Goal: Information Seeking & Learning: Learn about a topic

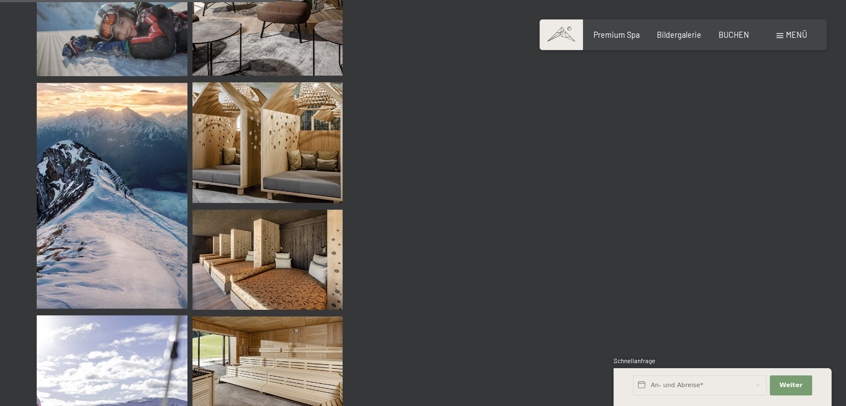
scroll to position [4118, 0]
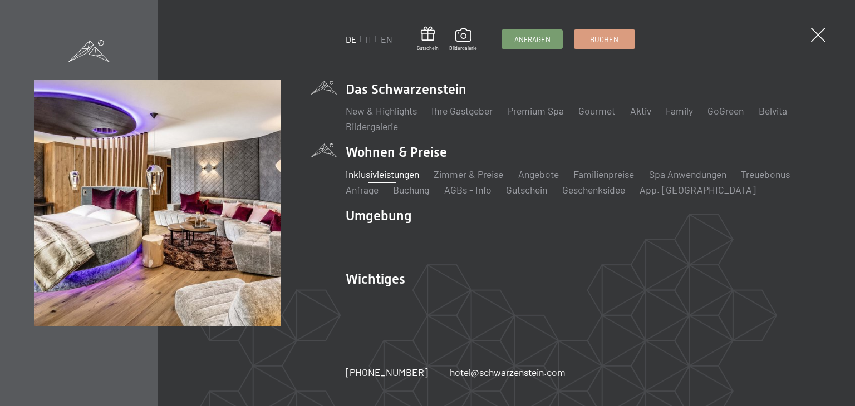
click at [391, 175] on link "Inklusivleistungen" at bounding box center [382, 174] width 73 height 12
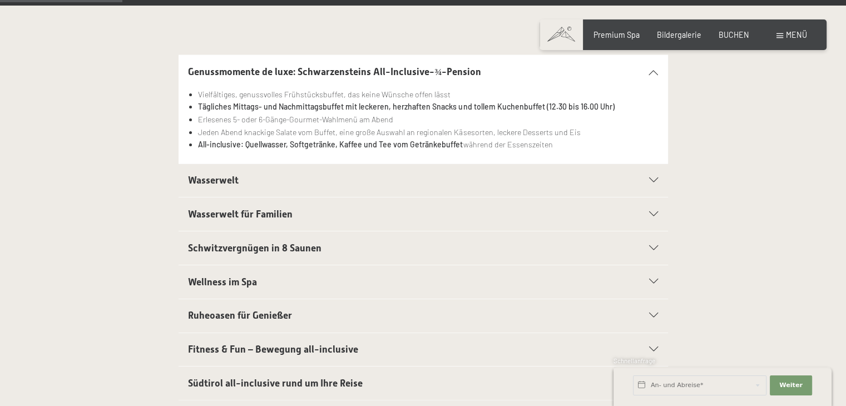
scroll to position [278, 0]
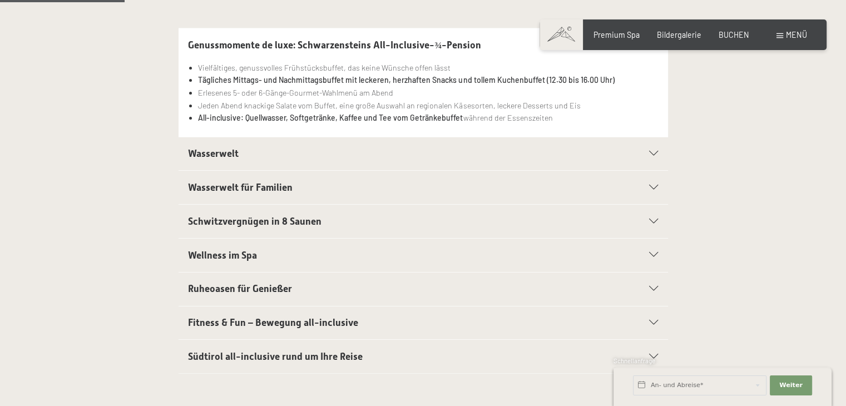
click at [652, 156] on div "Wasserwelt" at bounding box center [423, 153] width 470 height 33
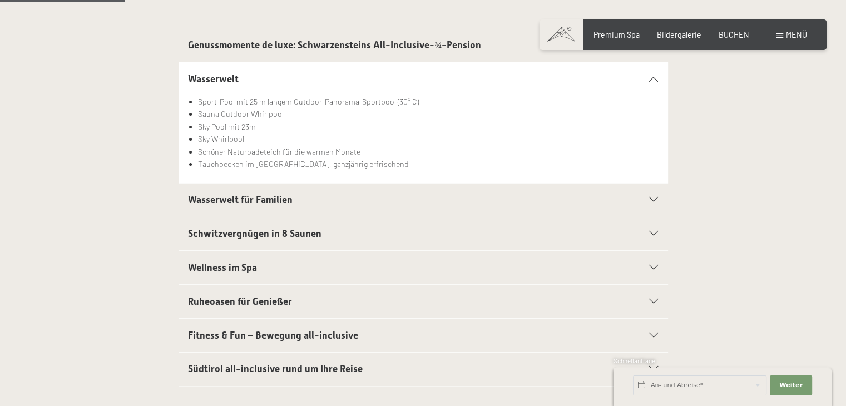
click at [650, 201] on icon at bounding box center [653, 200] width 9 height 5
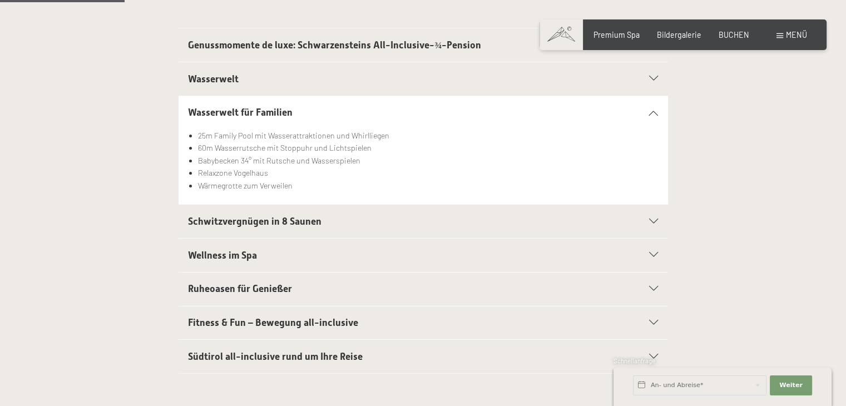
click at [652, 221] on icon at bounding box center [653, 221] width 9 height 5
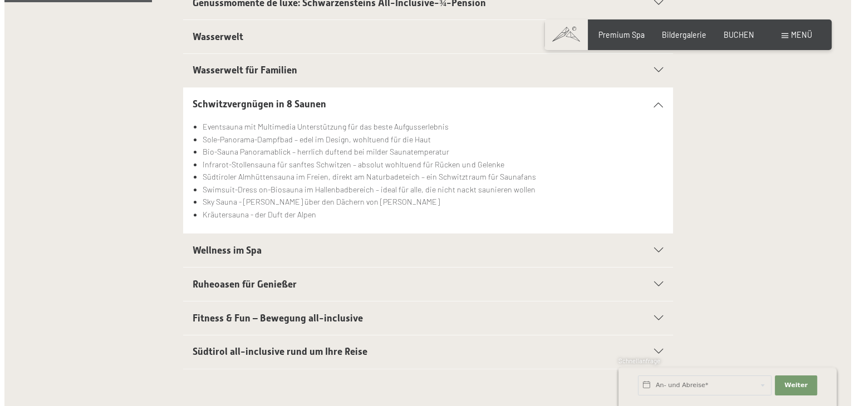
scroll to position [390, 0]
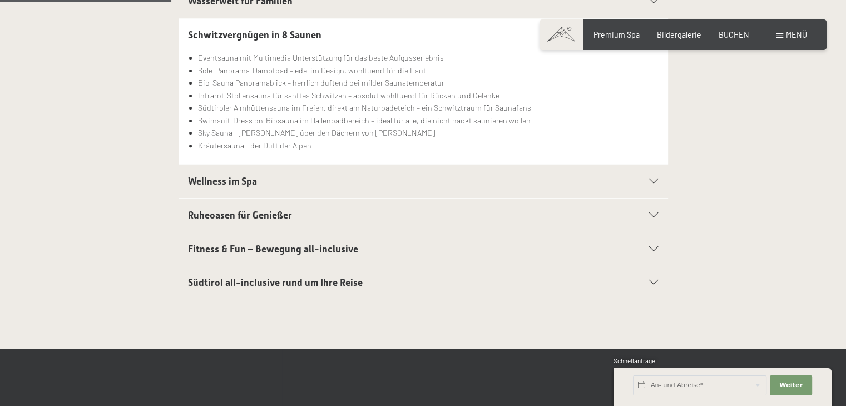
click at [654, 179] on icon at bounding box center [653, 181] width 9 height 5
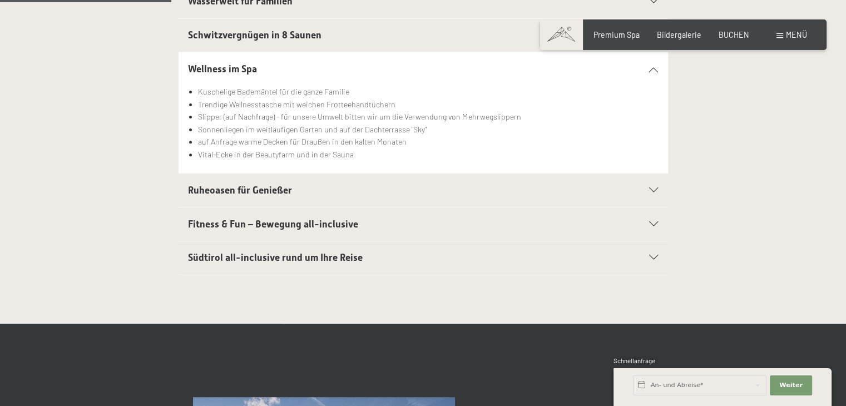
click at [649, 215] on div "Fitness & Fun – Bewegung all-inclusive" at bounding box center [423, 224] width 470 height 33
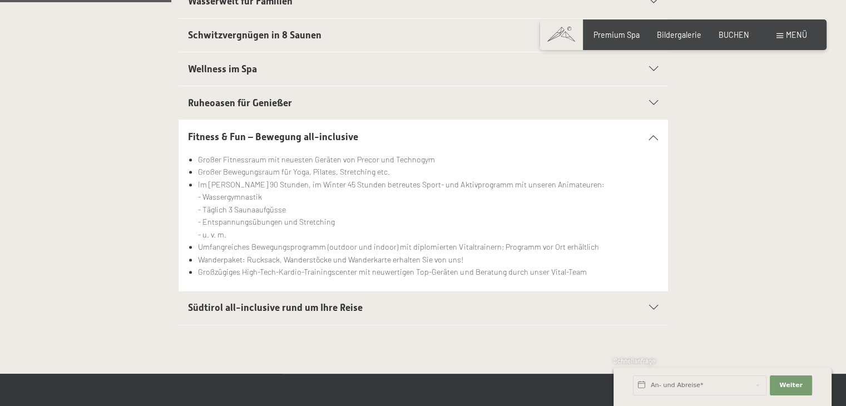
click at [787, 31] on span "Menü" at bounding box center [796, 34] width 21 height 9
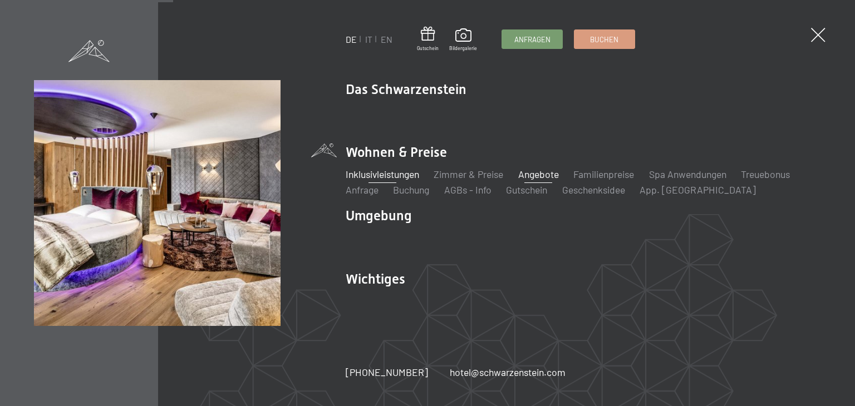
click at [543, 177] on link "Angebote" at bounding box center [538, 174] width 41 height 12
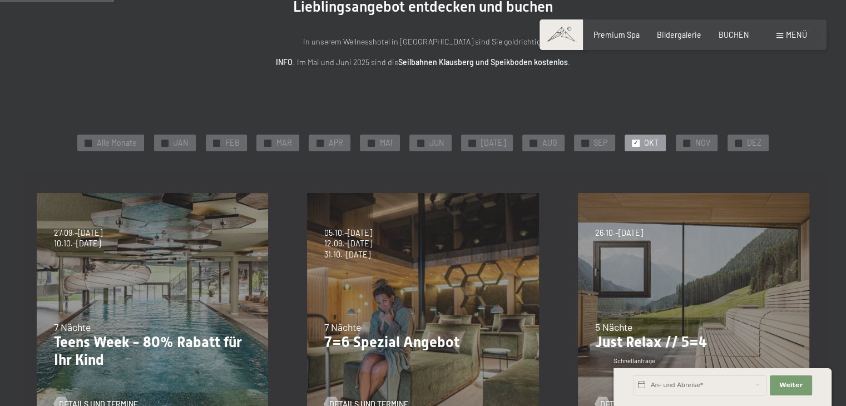
scroll to position [56, 0]
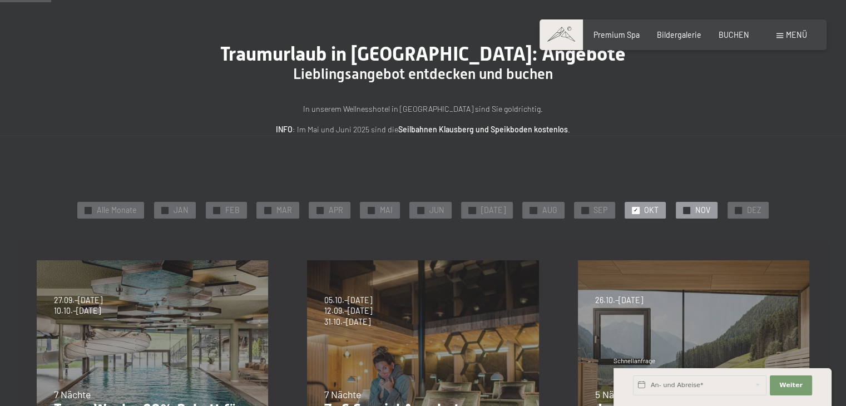
click at [696, 209] on span "NOV" at bounding box center [703, 210] width 15 height 11
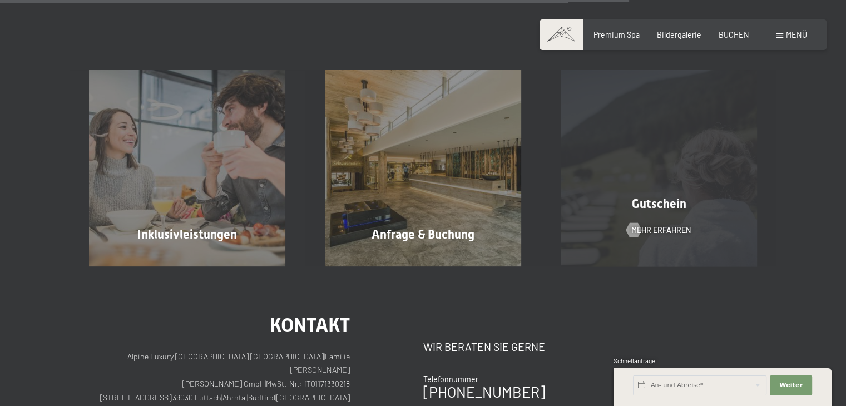
scroll to position [835, 0]
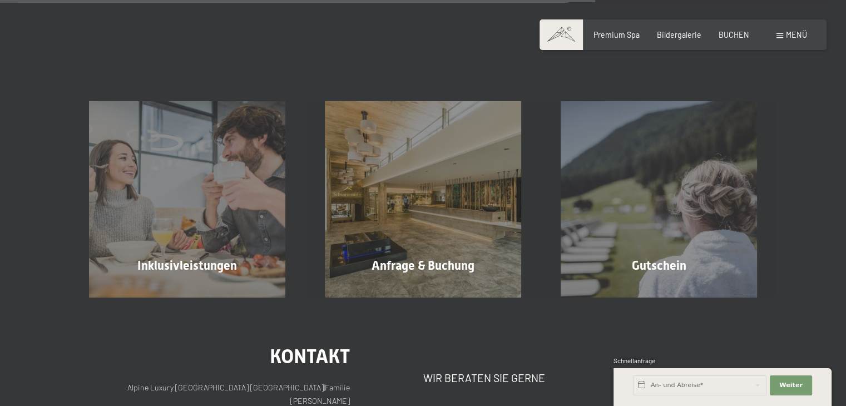
click at [774, 36] on div "Buchen Anfragen Premium Spa Bildergalerie BUCHEN Menü DE IT EN Gutschein Bilder…" at bounding box center [683, 34] width 248 height 11
click at [786, 38] on span "Menü" at bounding box center [796, 34] width 21 height 9
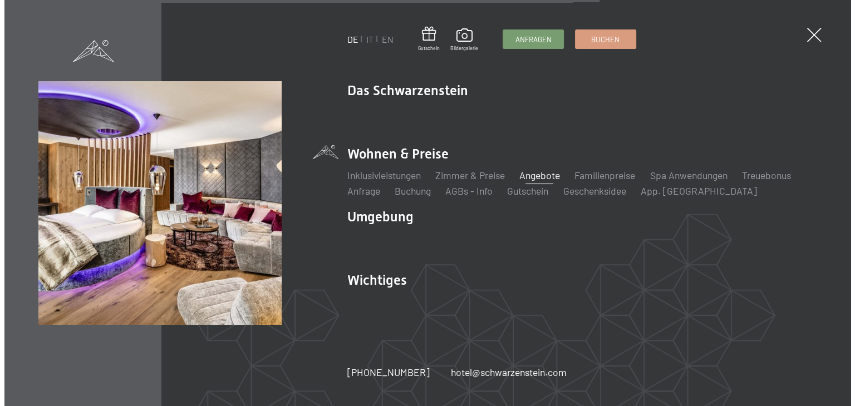
scroll to position [837, 0]
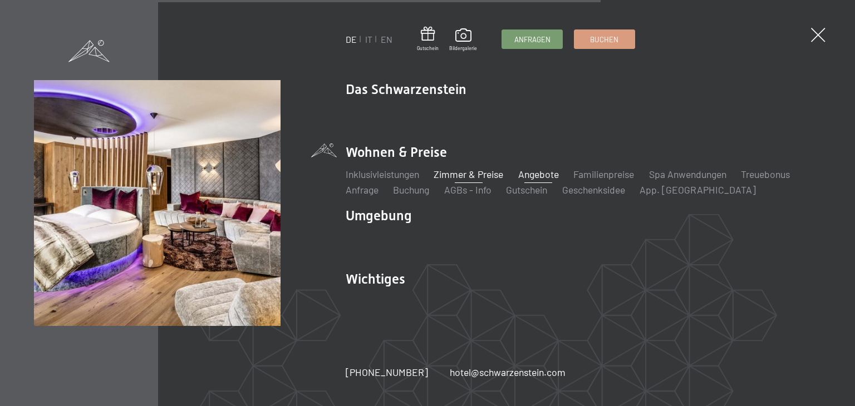
click at [480, 176] on link "Zimmer & Preise" at bounding box center [469, 174] width 70 height 12
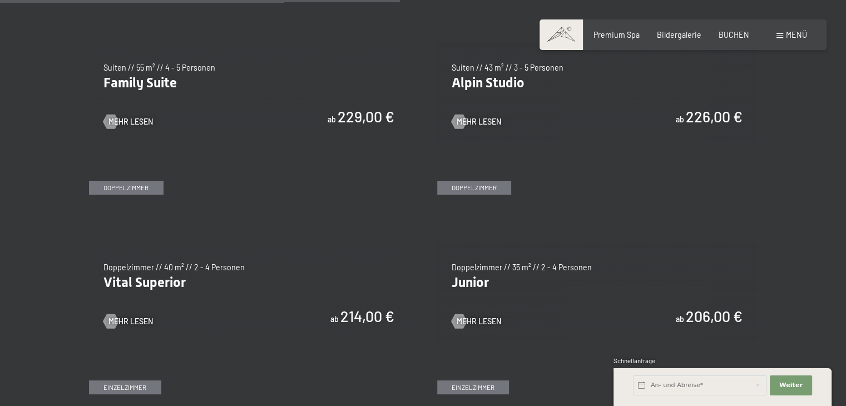
scroll to position [1280, 0]
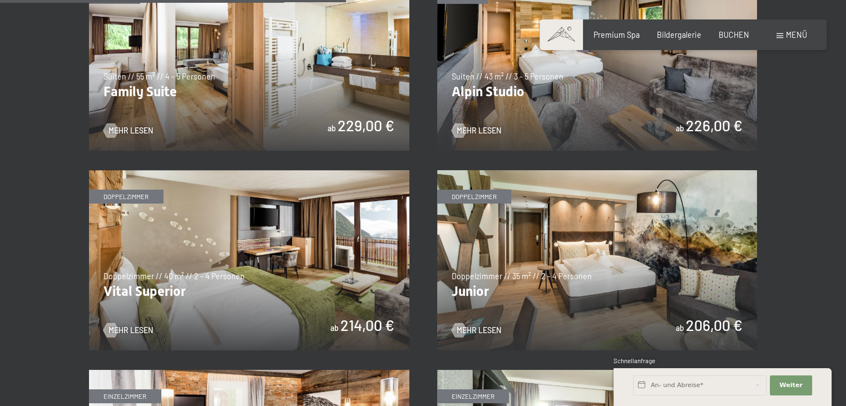
click at [643, 270] on img at bounding box center [597, 260] width 321 height 180
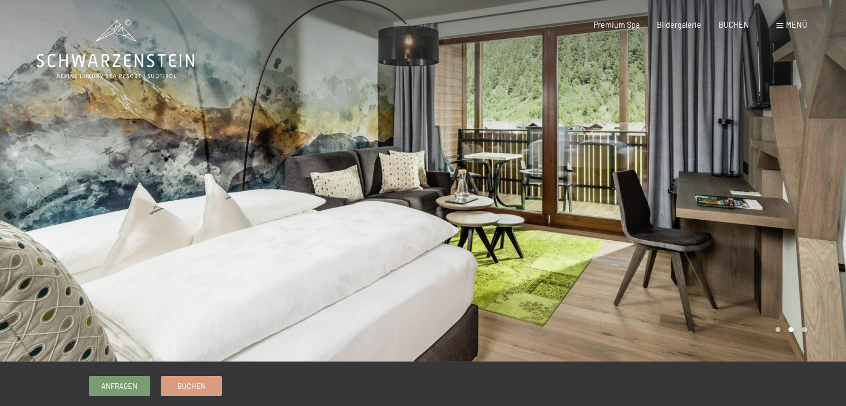
click at [653, 228] on div at bounding box center [636, 181] width 424 height 362
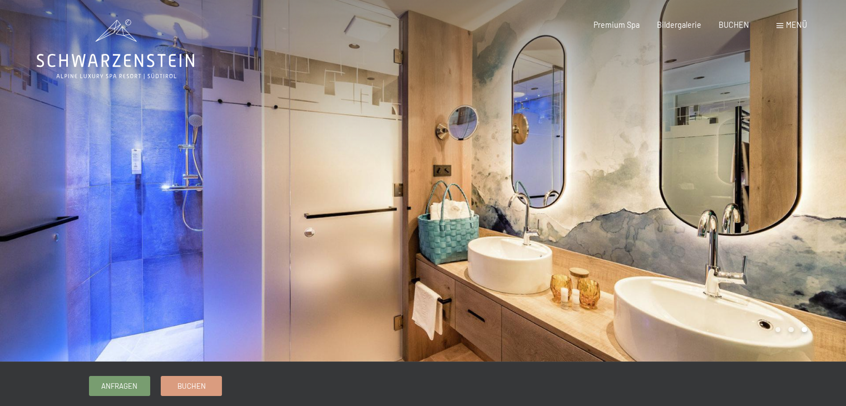
click at [653, 228] on div at bounding box center [636, 181] width 424 height 362
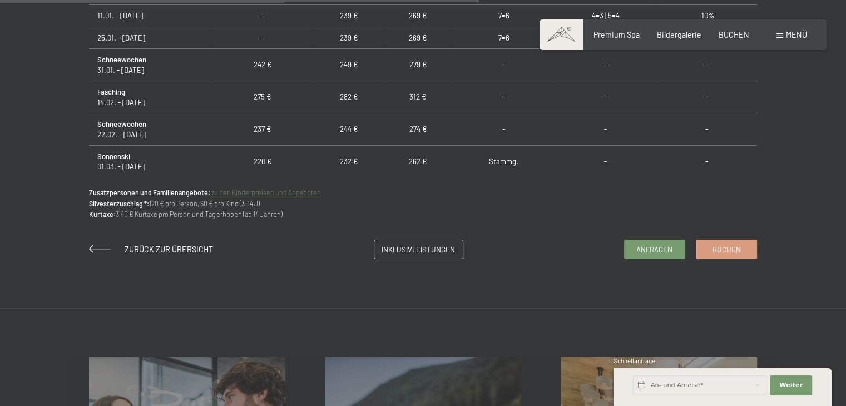
scroll to position [779, 0]
click at [422, 245] on span "Inklusivleistungen" at bounding box center [418, 248] width 73 height 10
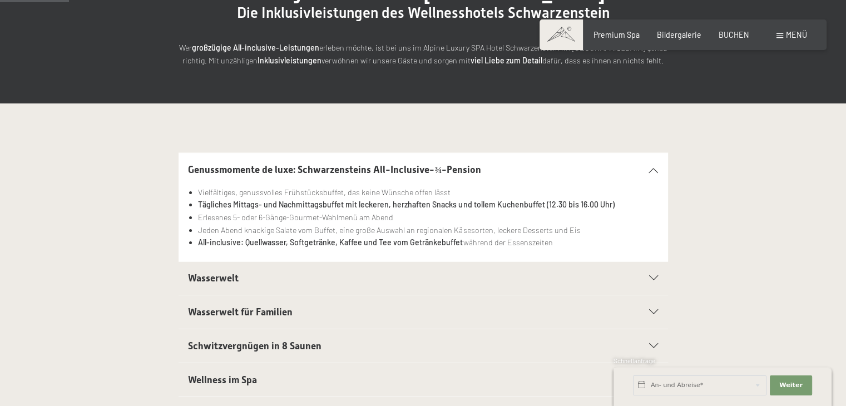
scroll to position [223, 0]
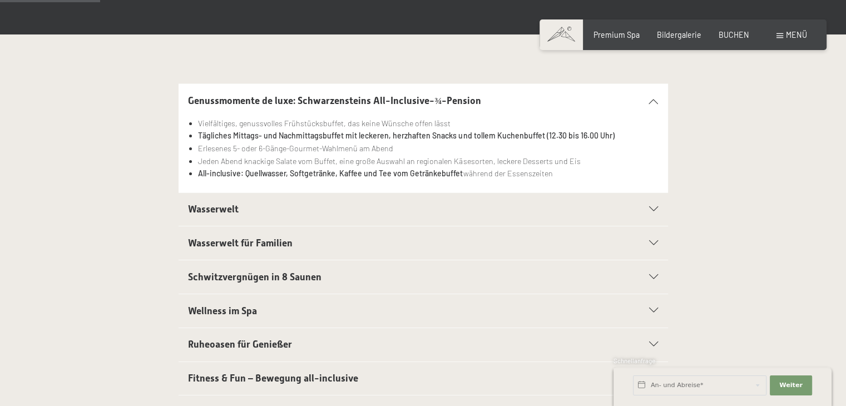
drag, startPoint x: 248, startPoint y: 214, endPoint x: 207, endPoint y: 210, distance: 40.8
click at [207, 210] on span "Wasserwelt" at bounding box center [213, 209] width 51 height 11
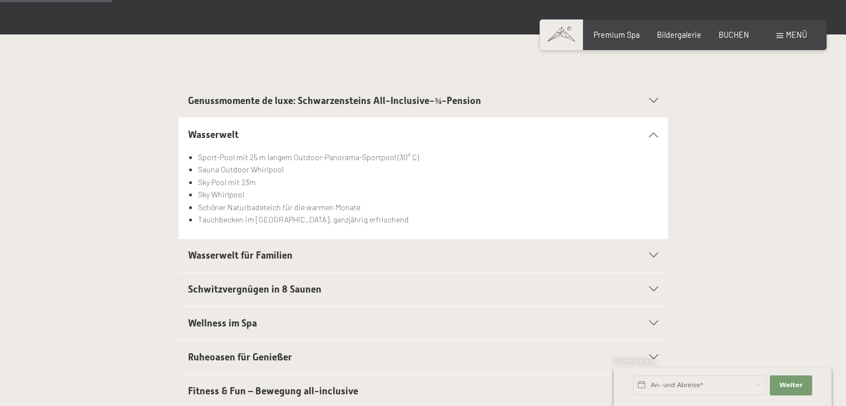
scroll to position [278, 0]
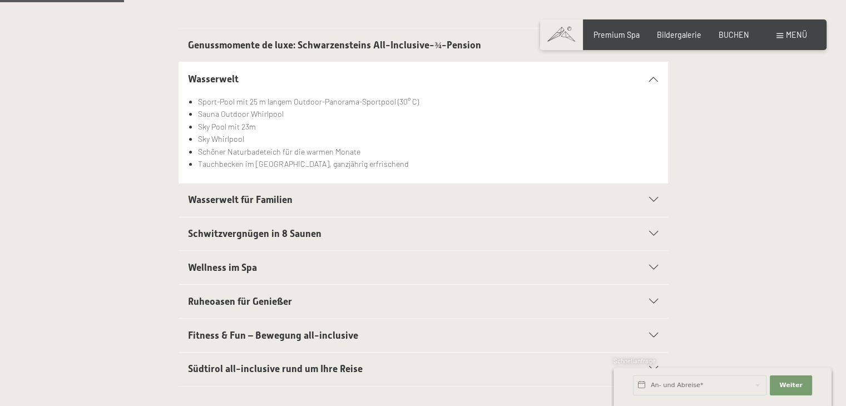
click at [306, 274] on div "Wellness im Spa" at bounding box center [423, 267] width 470 height 33
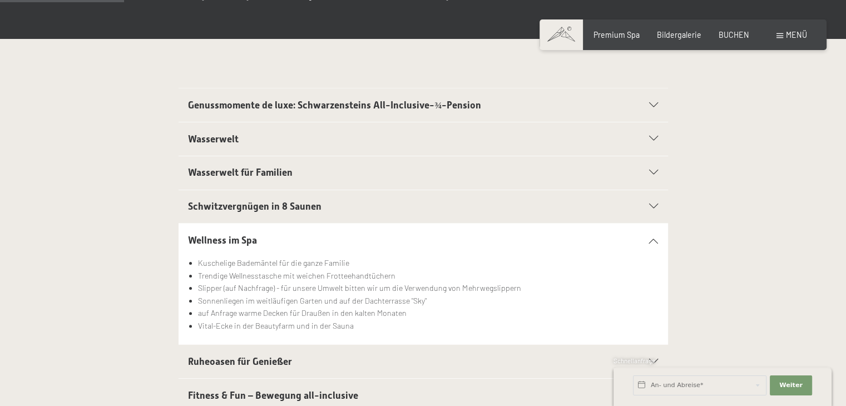
scroll to position [0, 0]
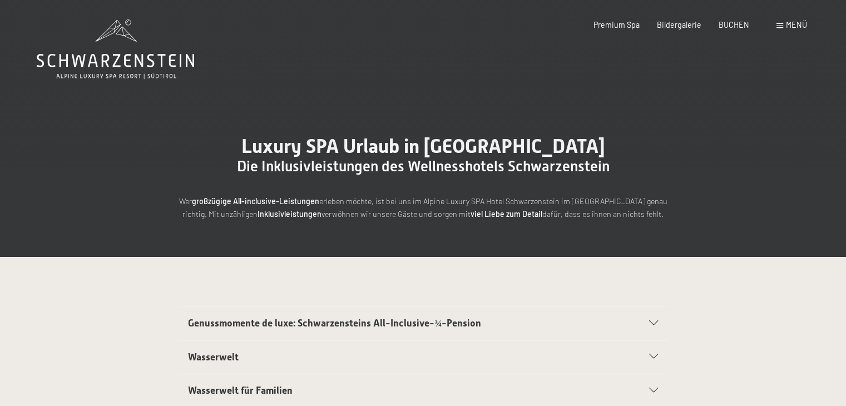
click at [100, 45] on icon at bounding box center [115, 49] width 157 height 60
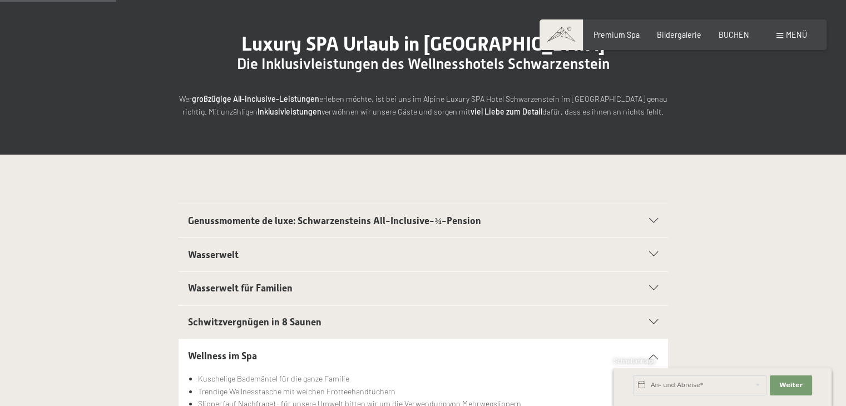
scroll to position [278, 0]
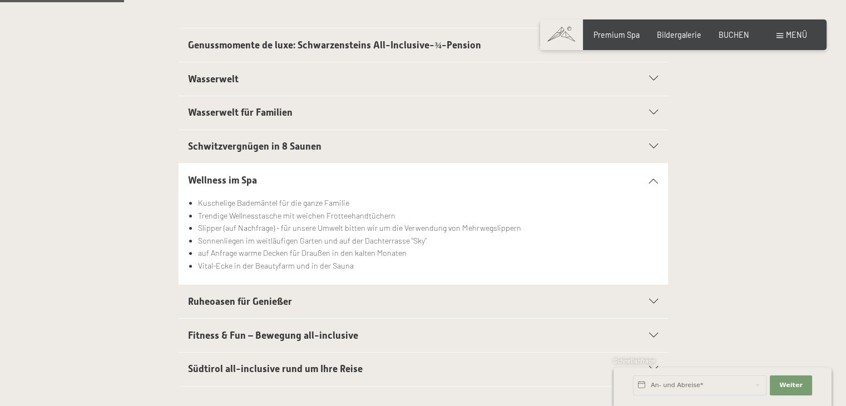
click at [256, 112] on span "Wasserwelt für Familien" at bounding box center [240, 112] width 105 height 11
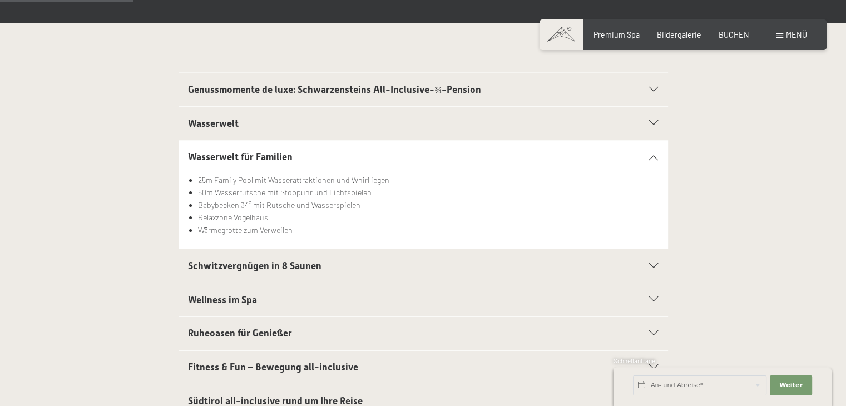
scroll to position [223, 0]
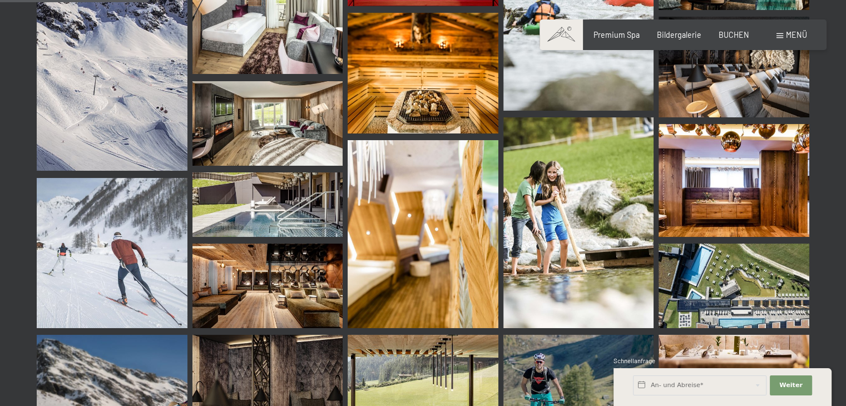
scroll to position [2226, 0]
